Goal: Entertainment & Leisure: Browse casually

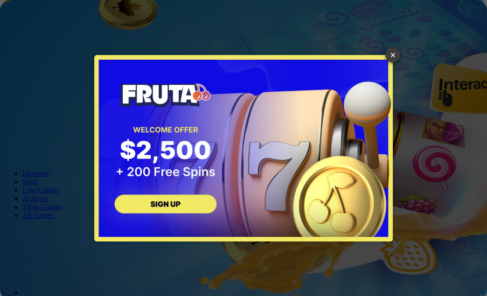
click at [393, 56] on link "×" at bounding box center [392, 55] width 15 height 15
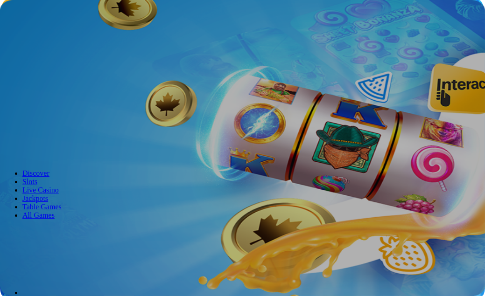
click at [54, 37] on span "Log in" at bounding box center [49, 33] width 17 height 7
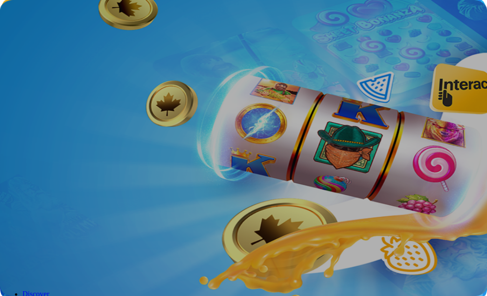
type input "**********"
click at [28, 188] on button "Log In" at bounding box center [16, 193] width 25 height 10
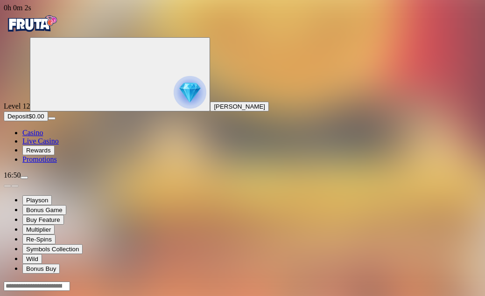
click at [174, 109] on img "Primary" at bounding box center [190, 92] width 33 height 33
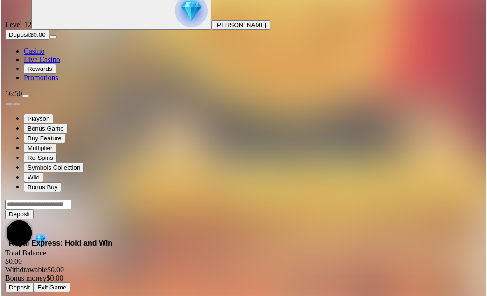
scroll to position [64, 0]
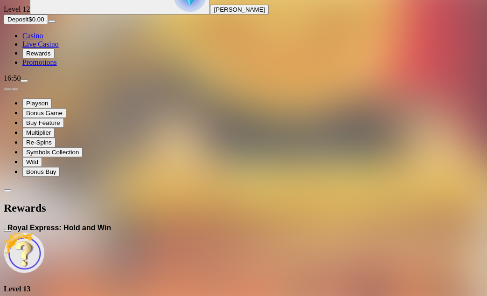
click at [7, 230] on span "close icon" at bounding box center [7, 230] width 0 height 0
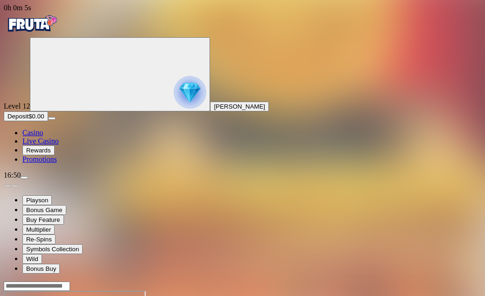
click at [67, 97] on circle "Primary" at bounding box center [103, 73] width 95 height 95
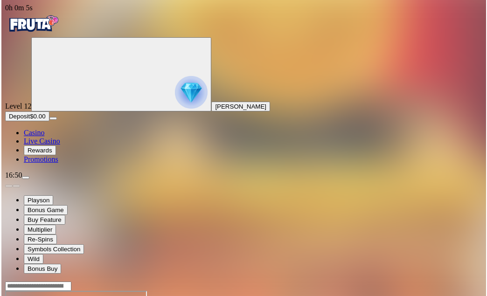
scroll to position [97, 0]
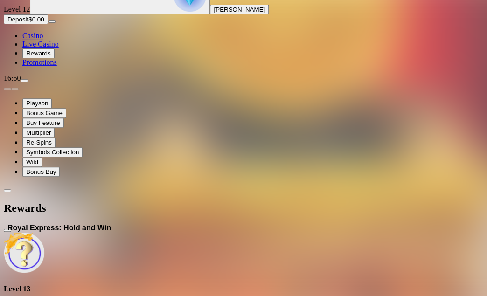
click at [24, 81] on span "menu icon" at bounding box center [24, 81] width 0 height 0
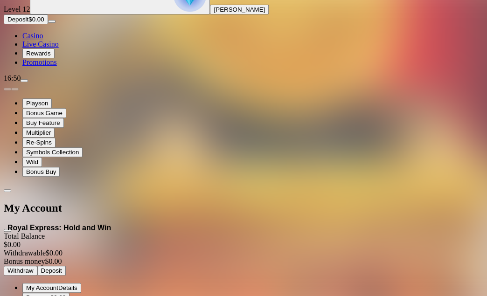
scroll to position [56, 0]
